Goal: Navigation & Orientation: Go to known website

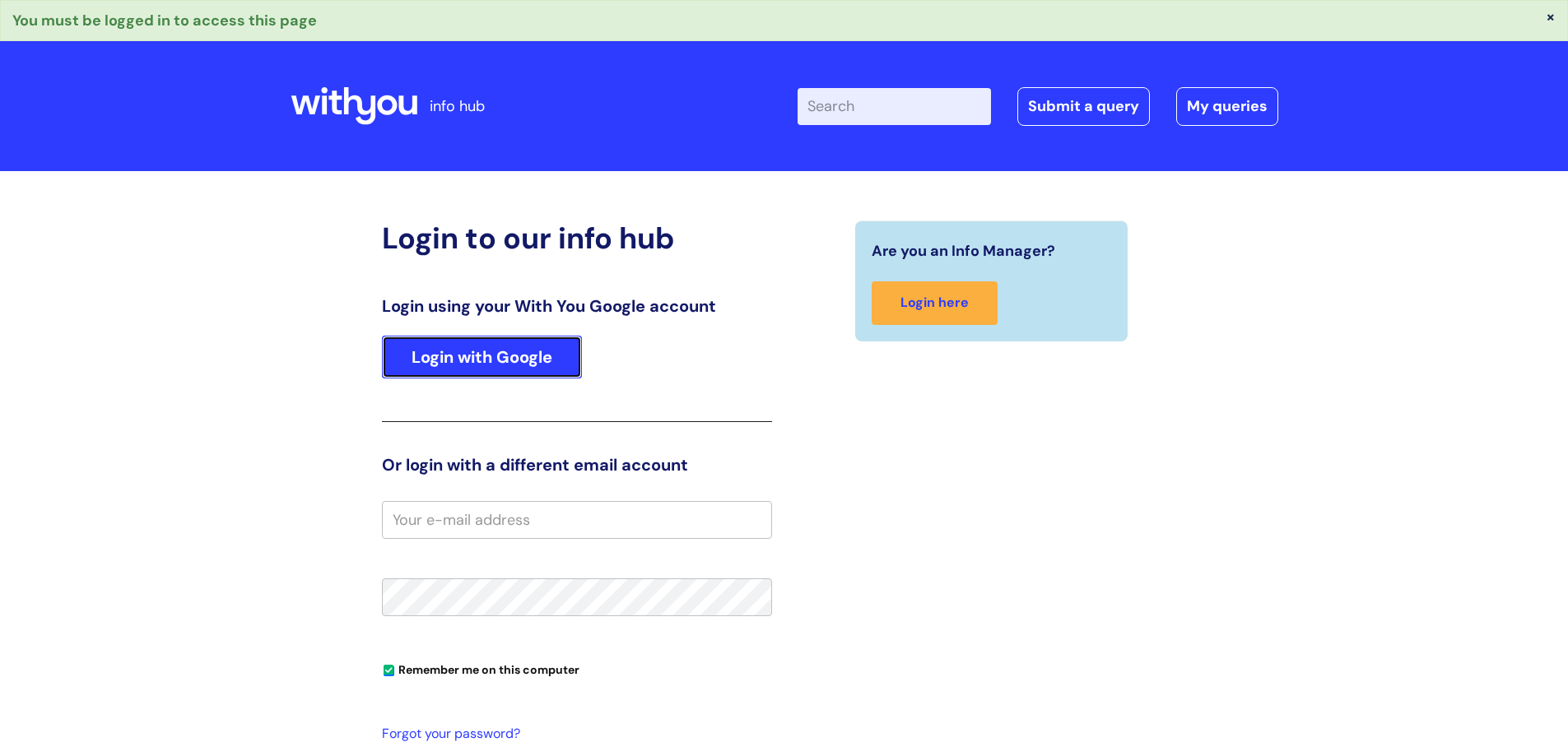
click at [505, 361] on link "Login with Google" at bounding box center [482, 357] width 200 height 43
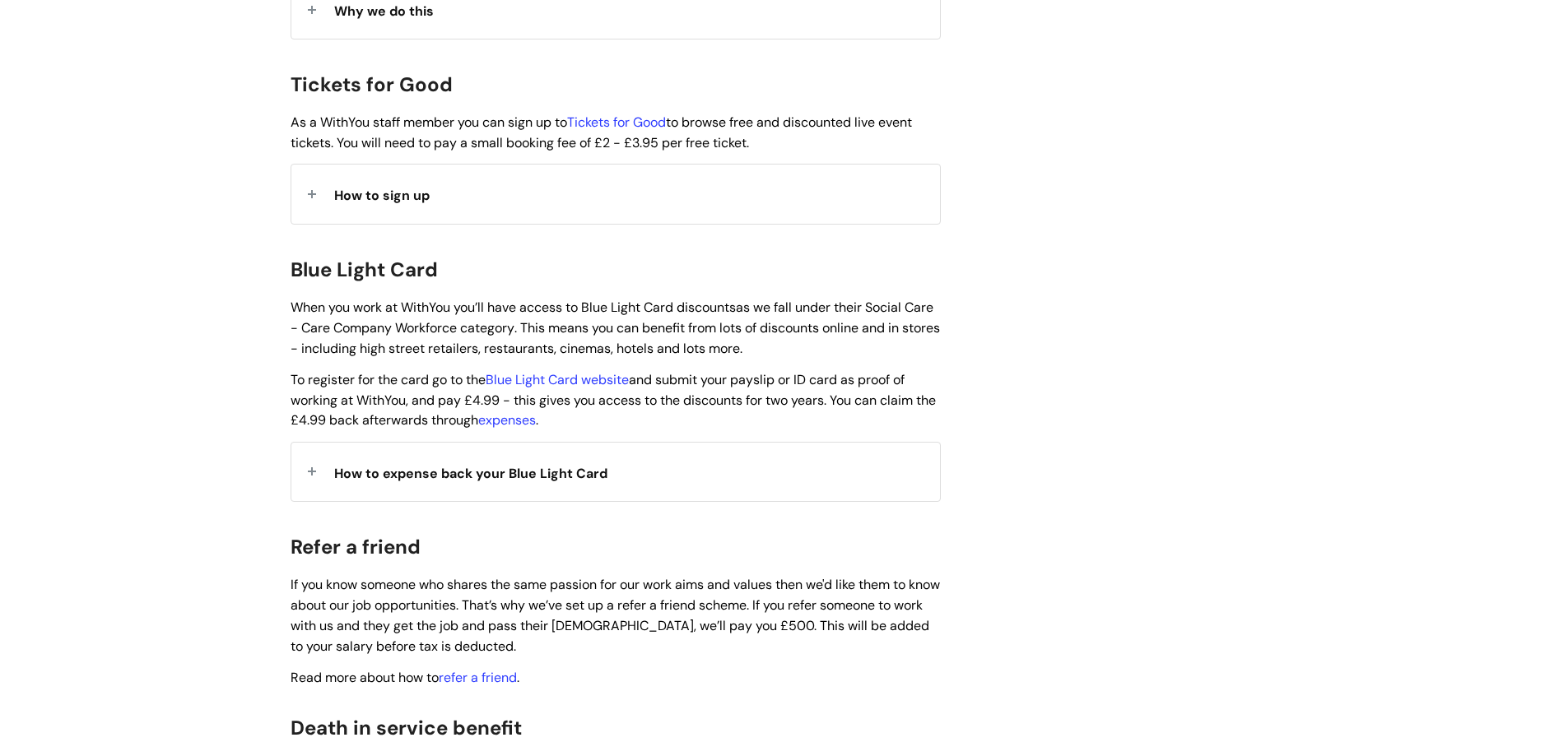
scroll to position [1563, 0]
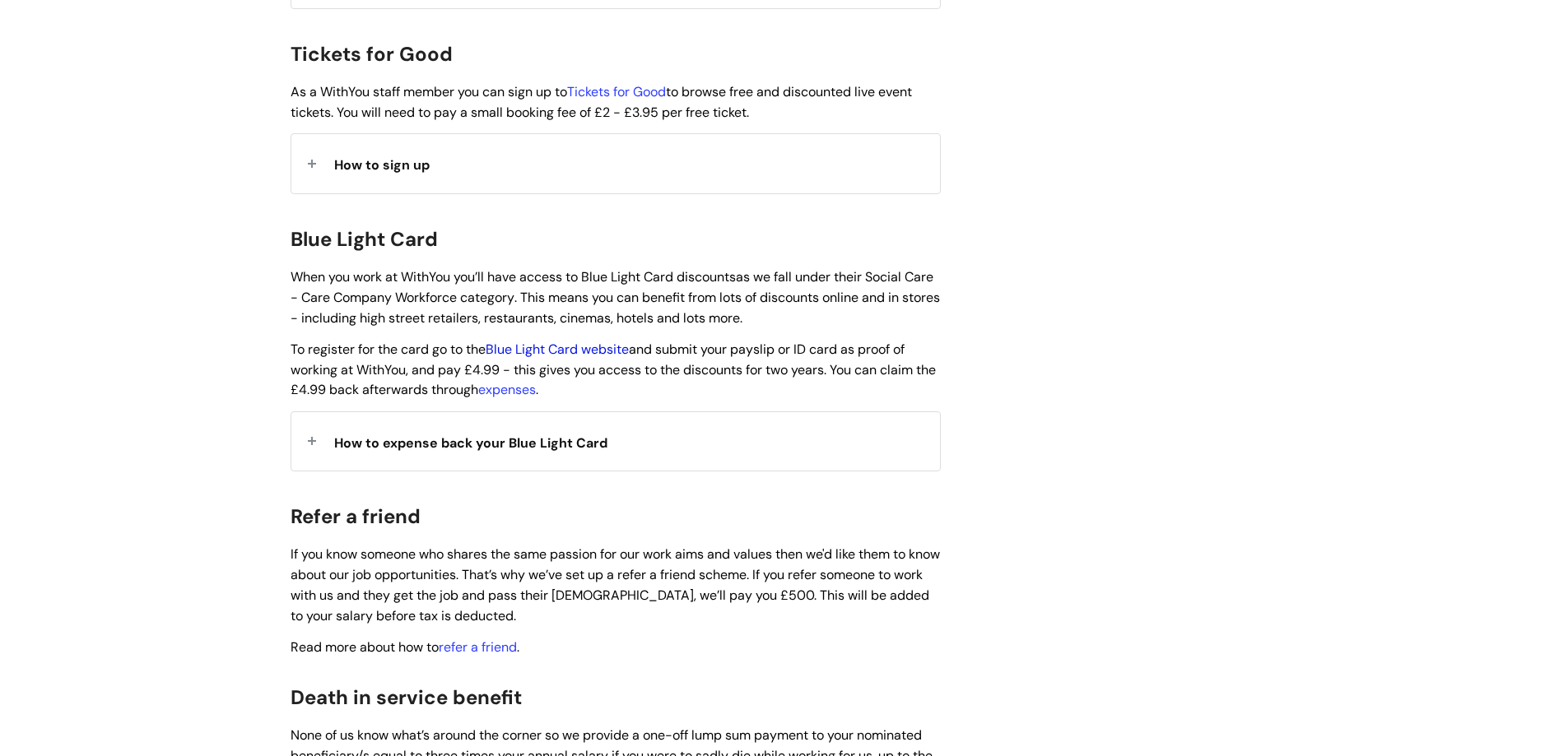
click at [599, 341] on link "Blue Light Card website" at bounding box center [557, 349] width 143 height 18
click at [600, 341] on link "Blue Light Card website" at bounding box center [557, 349] width 143 height 18
